Goal: Transaction & Acquisition: Purchase product/service

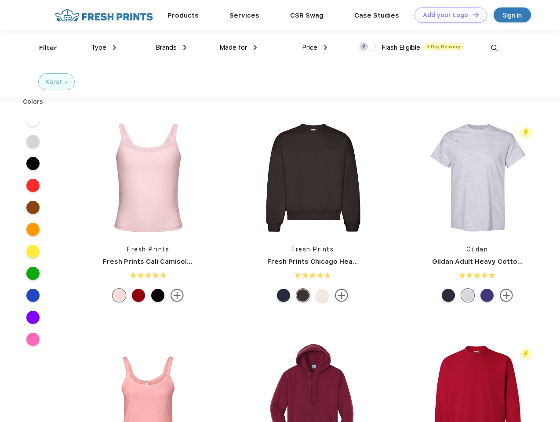
click at [448, 15] on link "Add your Logo Design Tool" at bounding box center [451, 14] width 73 height 15
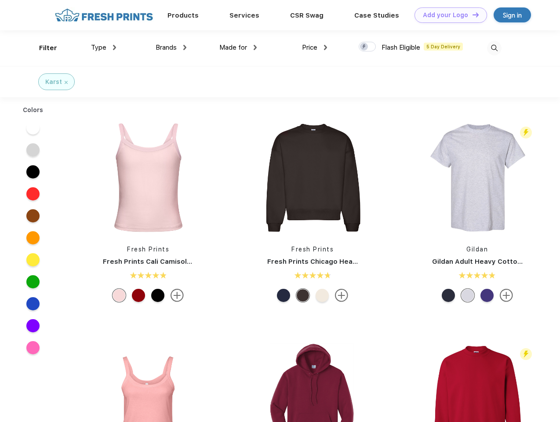
click at [0, 0] on div "Design Tool" at bounding box center [0, 0] width 0 height 0
click at [472, 15] on link "Add your Logo Design Tool" at bounding box center [451, 14] width 73 height 15
click at [42, 48] on div "Filter" at bounding box center [48, 48] width 18 height 10
click at [104, 47] on span "Type" at bounding box center [98, 48] width 15 height 8
click at [171, 47] on span "Brands" at bounding box center [166, 48] width 21 height 8
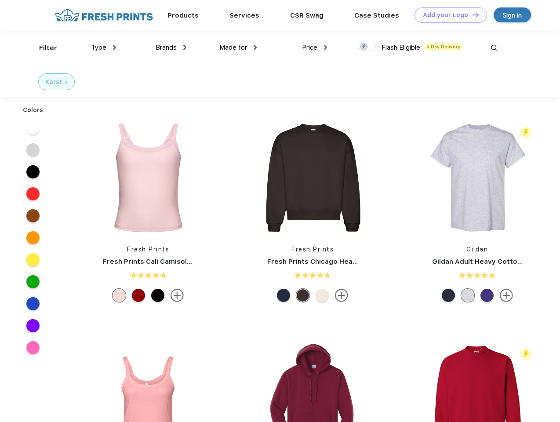
click at [238, 47] on span "Made for" at bounding box center [233, 48] width 28 height 8
click at [315, 47] on span "Price" at bounding box center [309, 48] width 15 height 8
click at [368, 47] on div at bounding box center [367, 47] width 17 height 10
click at [365, 47] on input "checkbox" at bounding box center [362, 44] width 6 height 6
click at [494, 48] on img at bounding box center [494, 48] width 15 height 15
